Goal: Transaction & Acquisition: Purchase product/service

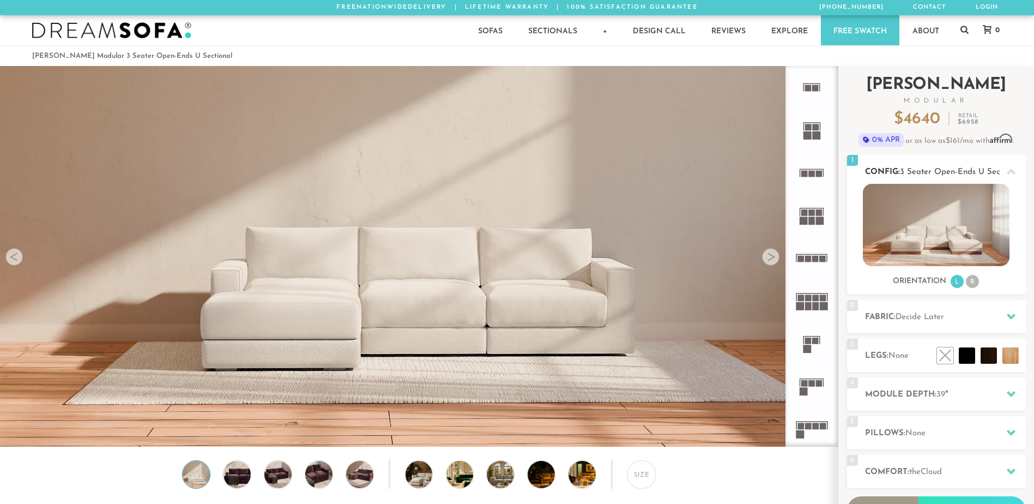
click at [971, 279] on li "R" at bounding box center [972, 281] width 13 height 13
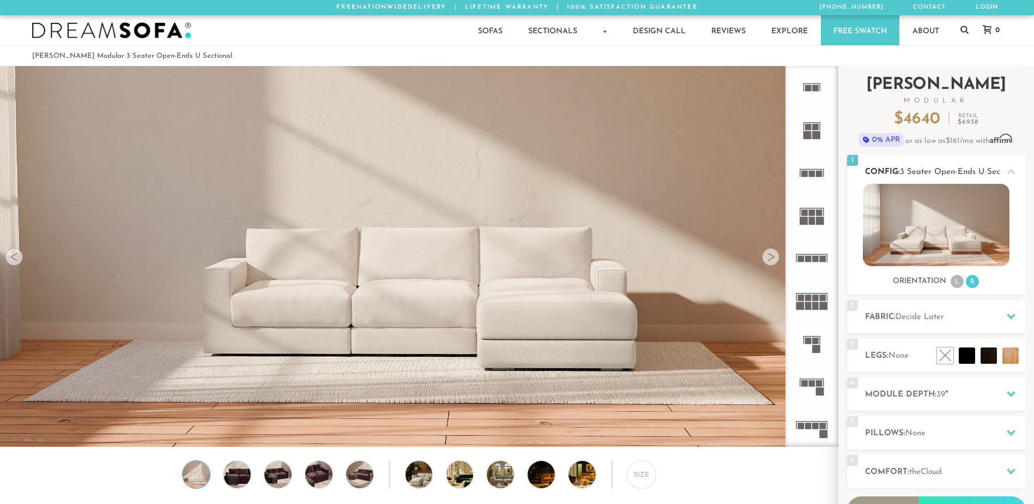
click at [1006, 170] on div at bounding box center [1011, 171] width 23 height 22
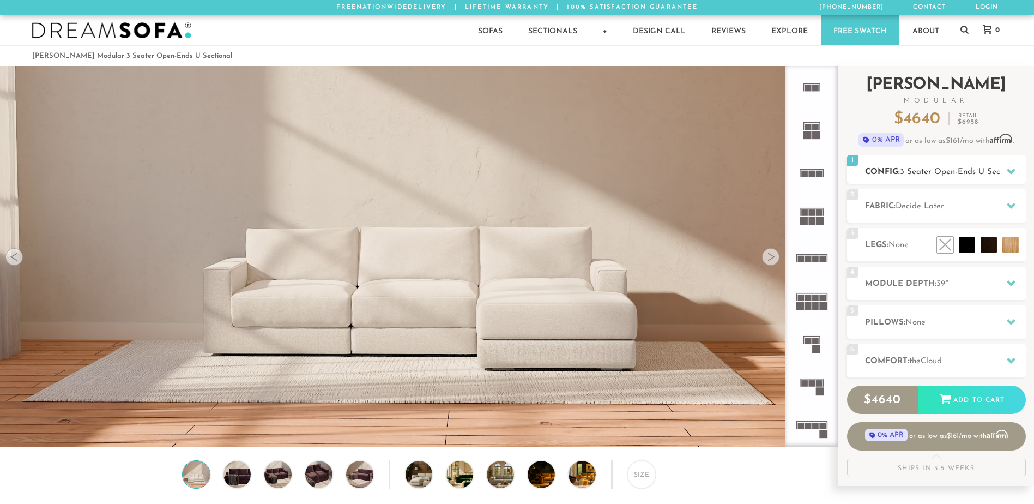
click at [1006, 170] on div at bounding box center [1011, 171] width 23 height 22
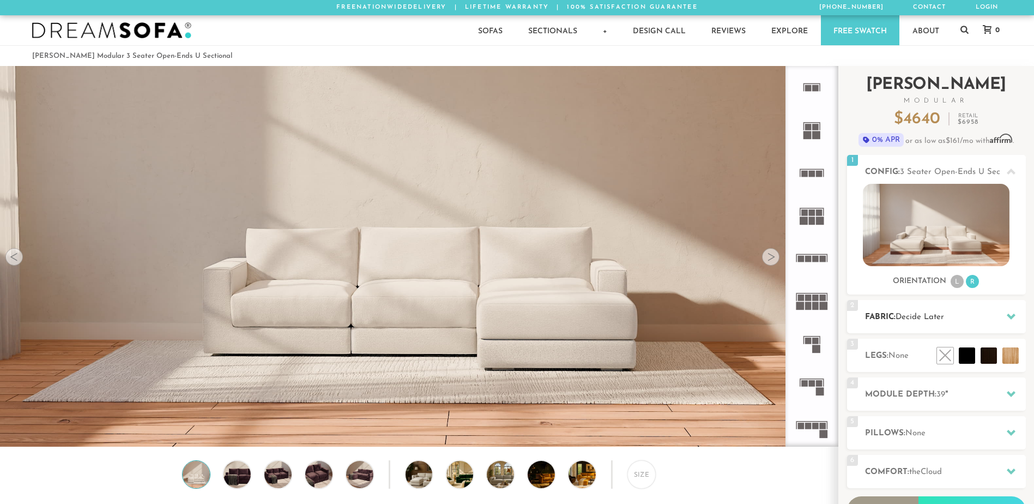
click at [907, 322] on h2 "Fabric: Decide Later" at bounding box center [945, 317] width 161 height 13
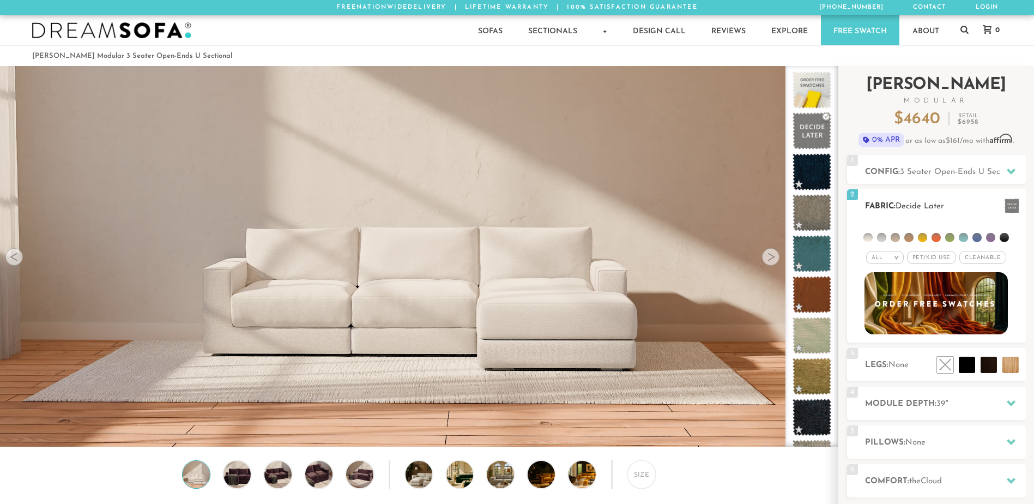
click at [942, 256] on span "Pet/Kid Use x" at bounding box center [931, 257] width 49 height 13
click at [980, 255] on span "Cleanable x" at bounding box center [986, 257] width 47 height 13
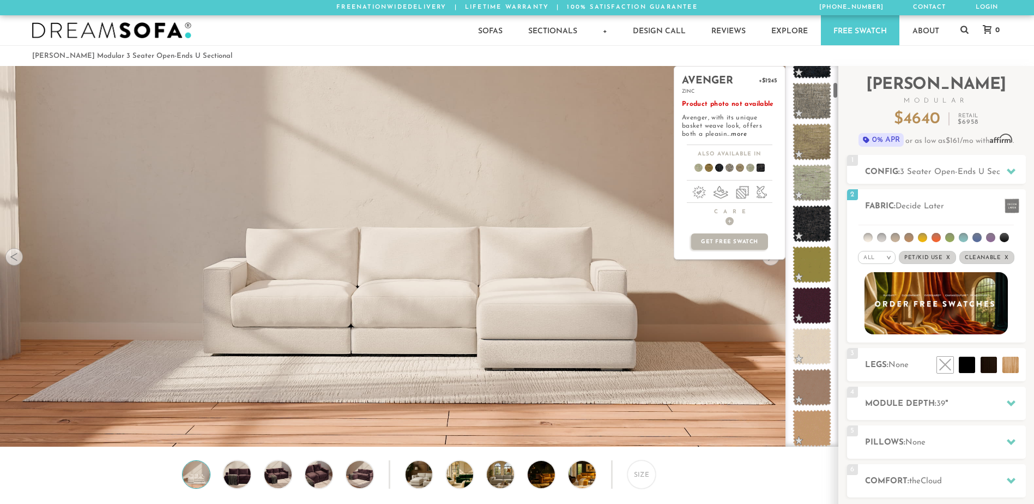
scroll to position [364, 0]
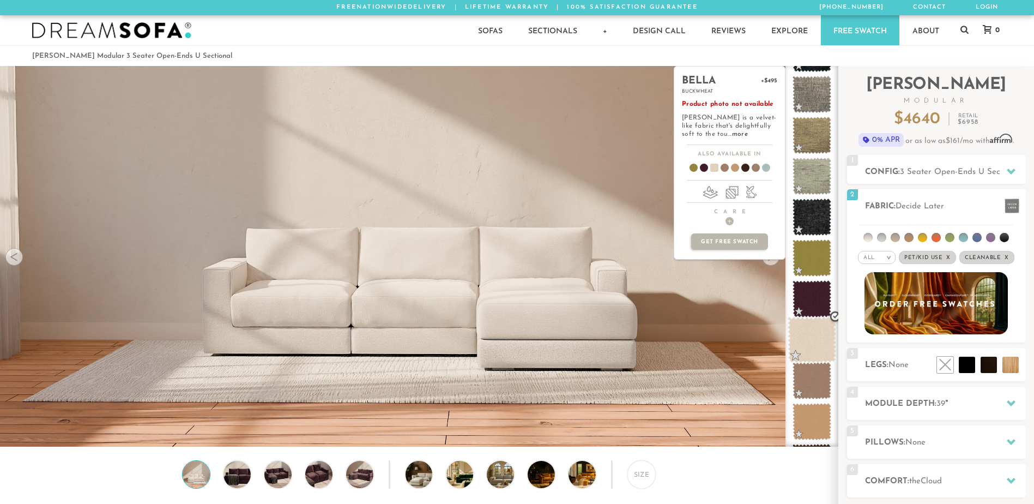
click at [825, 340] on span at bounding box center [812, 340] width 49 height 46
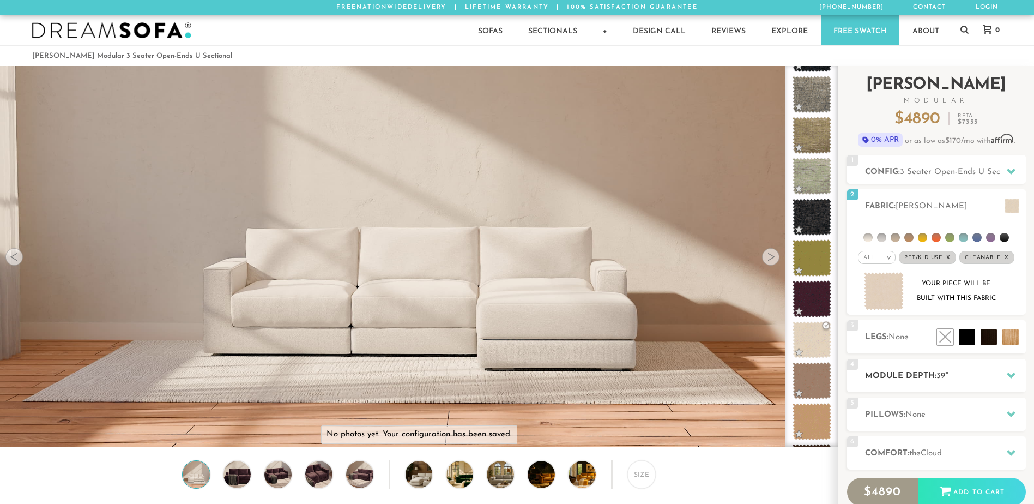
click at [1005, 379] on div at bounding box center [1011, 375] width 23 height 22
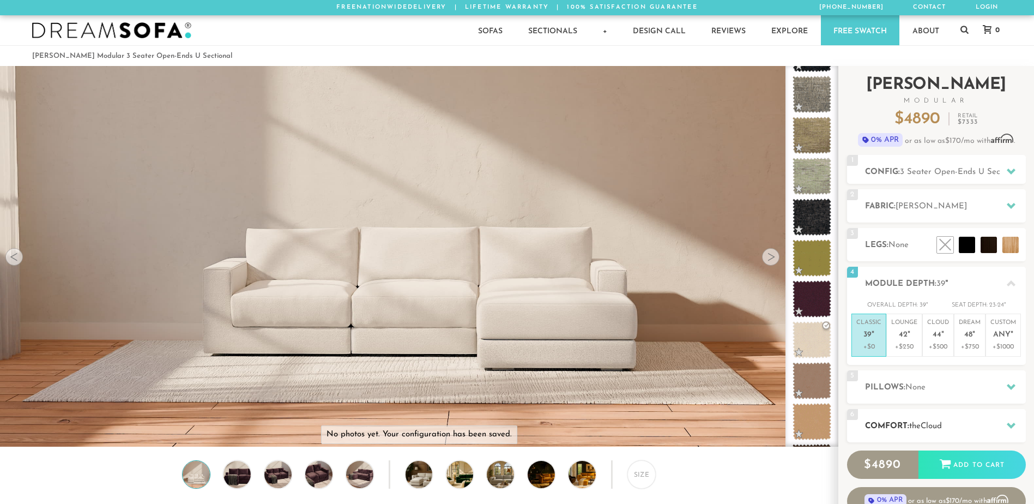
click at [991, 416] on div "6 Comfort: the Cloud soft" at bounding box center [936, 425] width 179 height 33
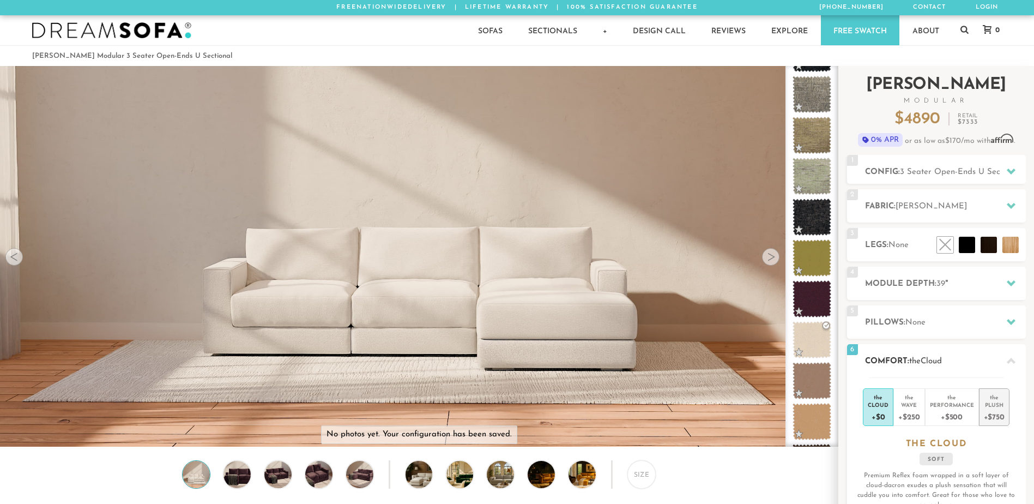
click at [990, 414] on div "+$750" at bounding box center [994, 416] width 21 height 16
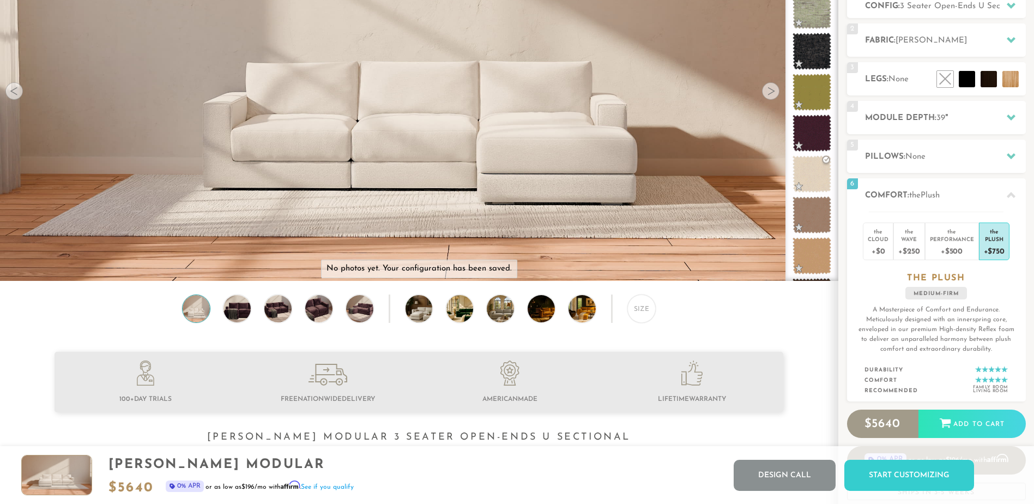
scroll to position [0, 0]
